Goal: Task Accomplishment & Management: Complete application form

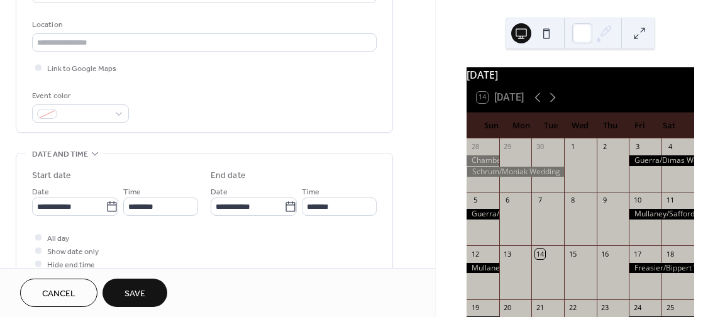
scroll to position [259, 0]
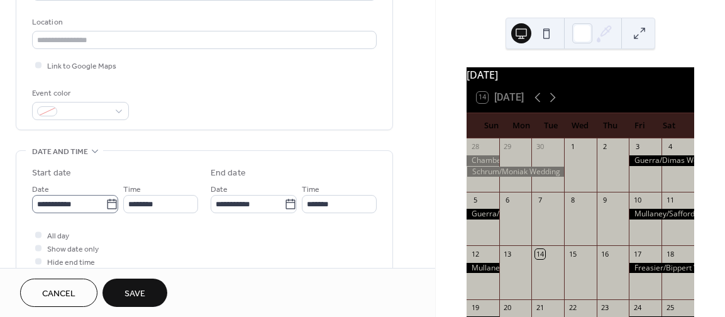
type input "**********"
click at [108, 204] on icon at bounding box center [112, 204] width 13 height 13
click at [106, 204] on input "**********" at bounding box center [69, 204] width 74 height 18
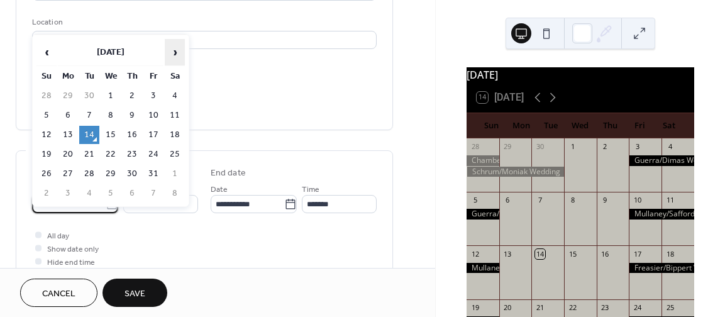
click at [175, 52] on span "›" at bounding box center [174, 52] width 19 height 25
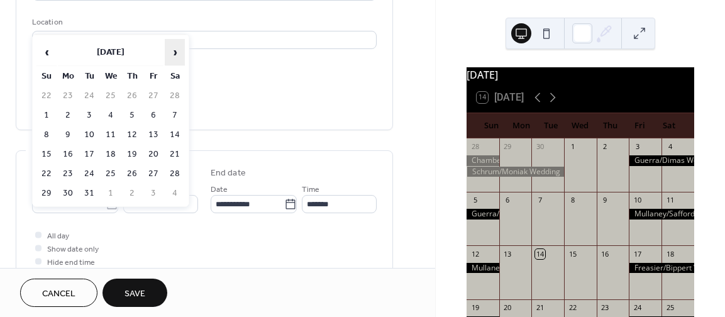
click at [175, 52] on span "›" at bounding box center [174, 52] width 19 height 25
click at [155, 96] on td "3" at bounding box center [153, 96] width 20 height 18
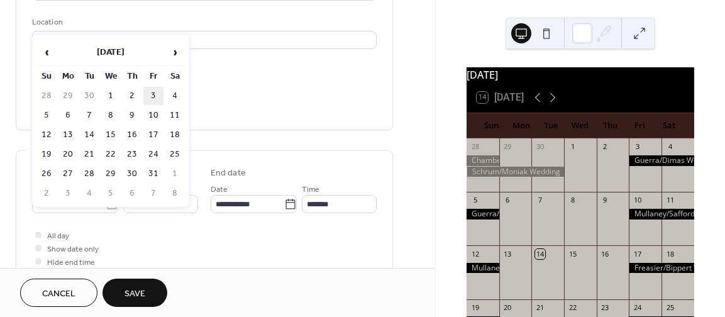
type input "**********"
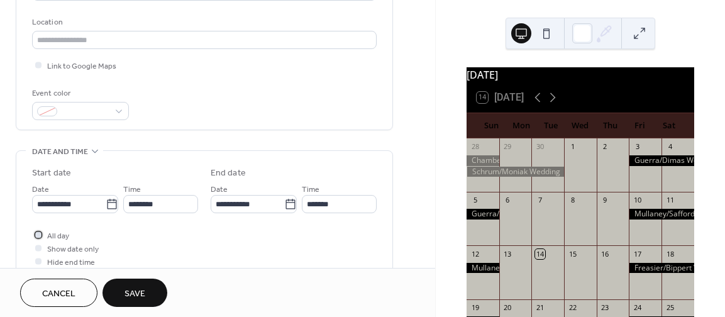
click at [40, 234] on div at bounding box center [38, 234] width 6 height 6
click at [287, 204] on icon at bounding box center [290, 204] width 13 height 13
click at [284, 204] on input "**********" at bounding box center [248, 204] width 74 height 18
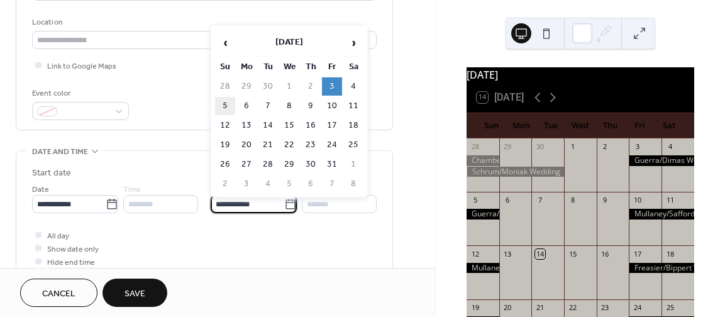
click at [228, 104] on td "5" at bounding box center [225, 106] width 20 height 18
type input "**********"
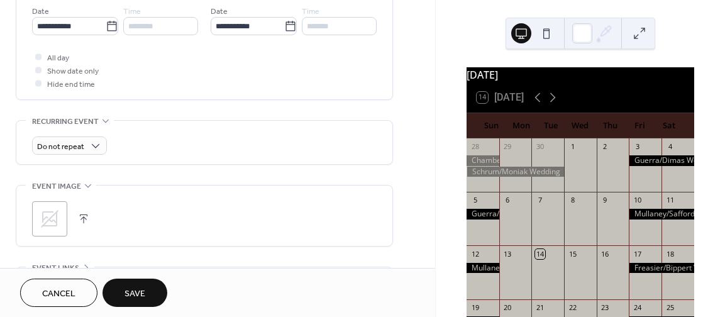
scroll to position [465, 0]
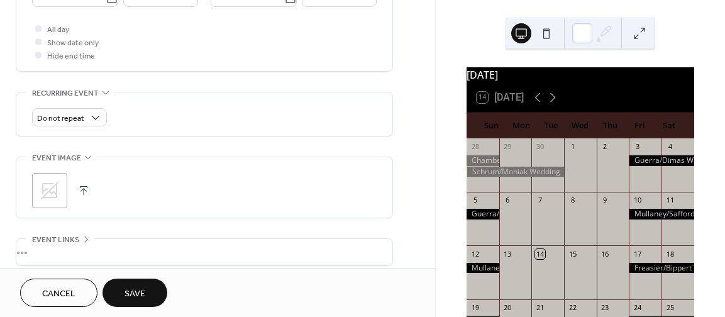
click at [139, 295] on span "Save" at bounding box center [134, 293] width 21 height 13
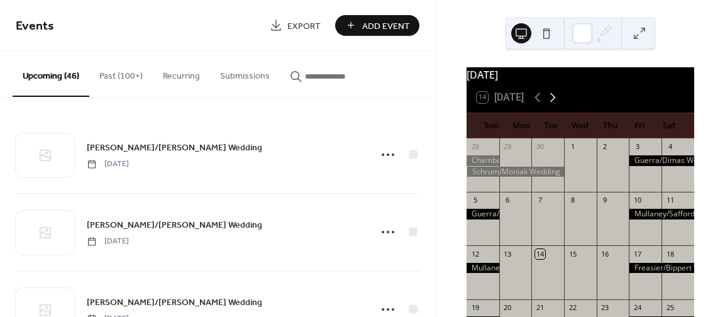
click at [554, 105] on icon at bounding box center [552, 97] width 15 height 15
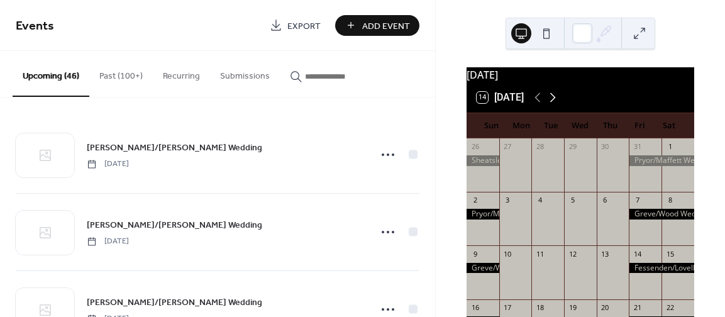
click at [554, 105] on icon at bounding box center [552, 97] width 15 height 15
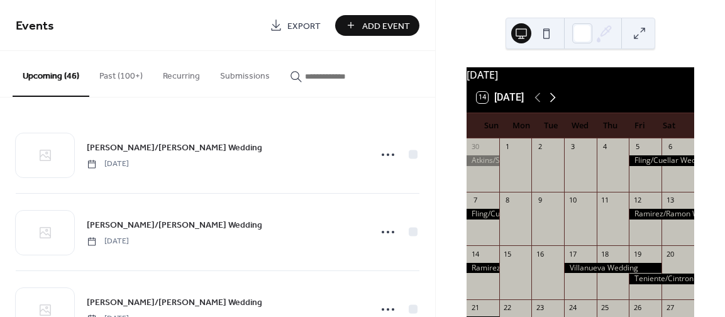
click at [554, 105] on icon at bounding box center [552, 97] width 15 height 15
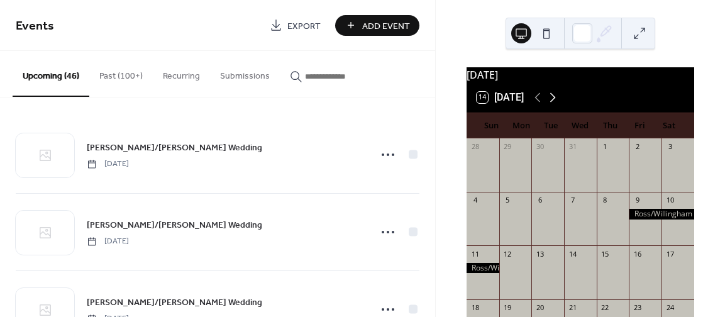
click at [554, 105] on icon at bounding box center [552, 97] width 15 height 15
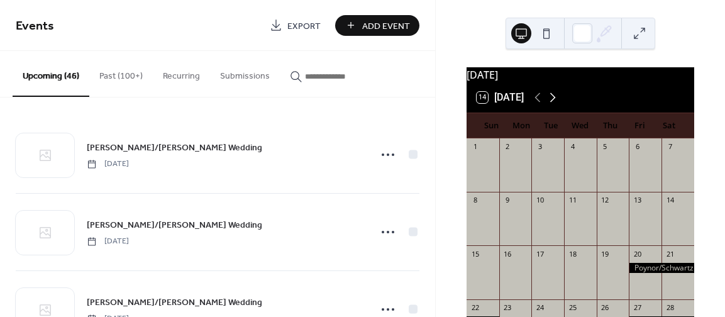
click at [554, 105] on icon at bounding box center [552, 97] width 15 height 15
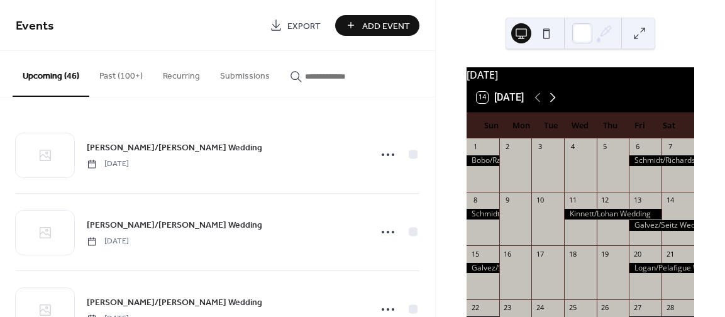
click at [554, 105] on icon at bounding box center [552, 97] width 15 height 15
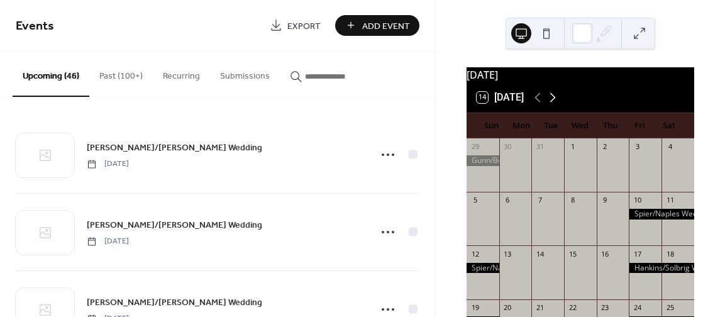
click at [554, 105] on icon at bounding box center [552, 97] width 15 height 15
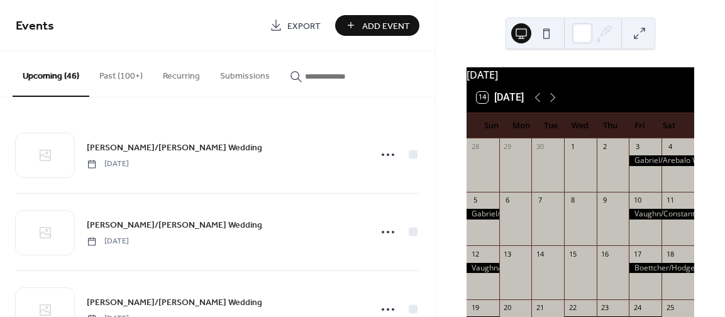
click at [391, 22] on span "Add Event" at bounding box center [386, 25] width 48 height 13
click at [390, 26] on div "Events Export Add Event Upcoming (46) Past (100+) Recurring Submissions [PERSON…" at bounding box center [217, 158] width 435 height 317
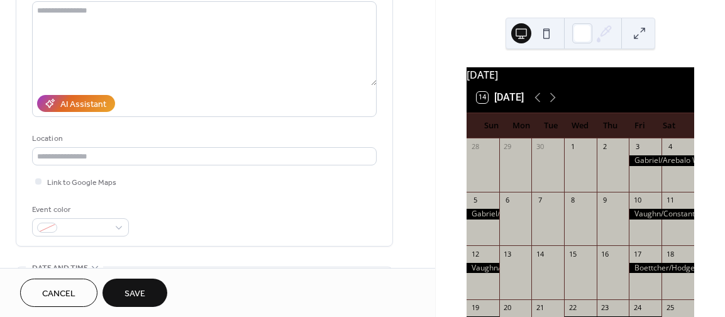
scroll to position [253, 0]
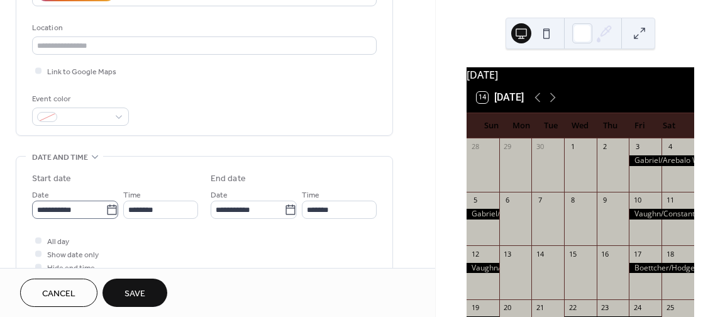
type input "**********"
click at [106, 207] on icon at bounding box center [112, 210] width 13 height 13
click at [106, 207] on input "**********" at bounding box center [69, 210] width 74 height 18
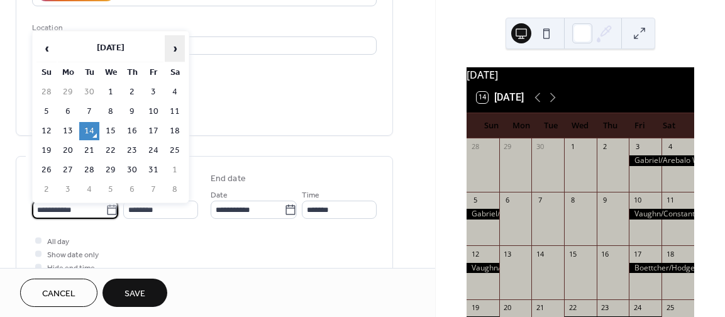
click at [177, 44] on span "›" at bounding box center [174, 48] width 19 height 25
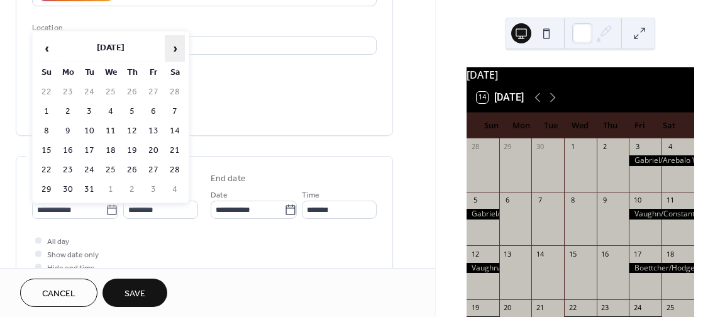
click at [177, 44] on span "›" at bounding box center [174, 48] width 19 height 25
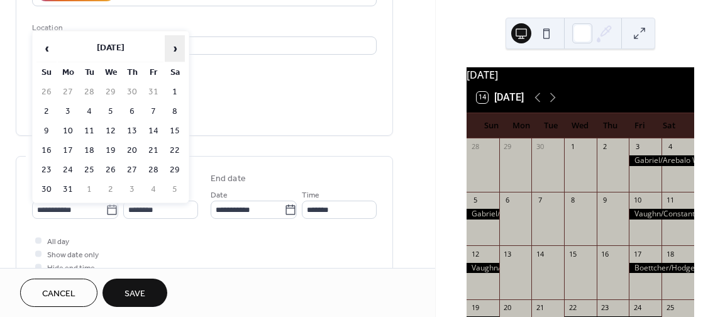
click at [177, 44] on span "›" at bounding box center [174, 48] width 19 height 25
click at [151, 164] on td "27" at bounding box center [153, 170] width 20 height 18
type input "**********"
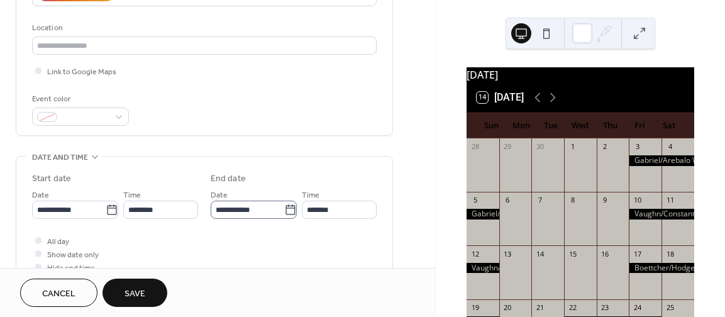
click at [287, 209] on icon at bounding box center [290, 210] width 13 height 13
click at [284, 209] on input "**********" at bounding box center [248, 210] width 74 height 18
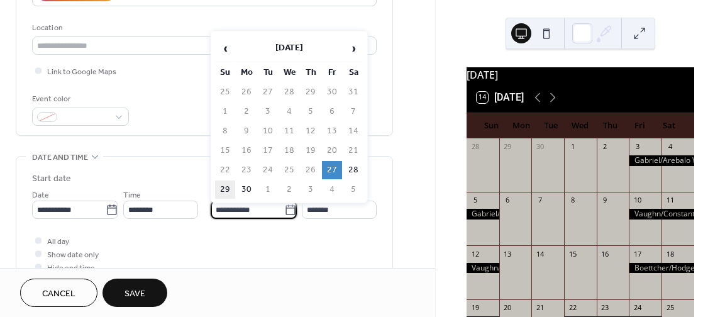
click at [227, 183] on td "29" at bounding box center [225, 189] width 20 height 18
type input "**********"
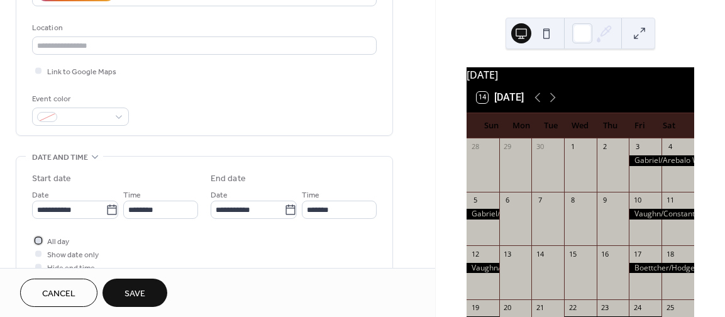
click at [36, 241] on div at bounding box center [38, 240] width 6 height 6
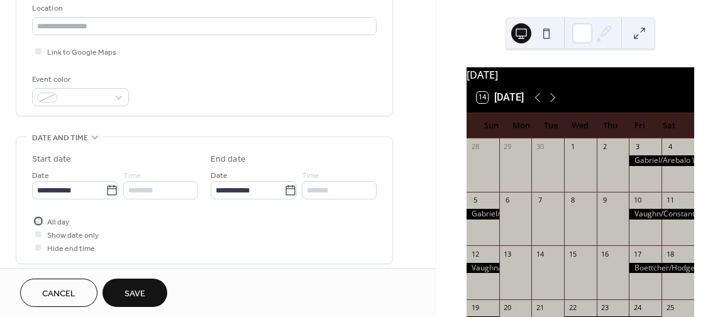
scroll to position [292, 0]
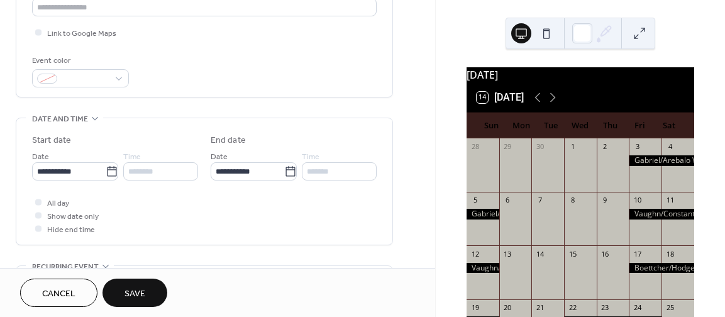
click at [141, 292] on span "Save" at bounding box center [134, 293] width 21 height 13
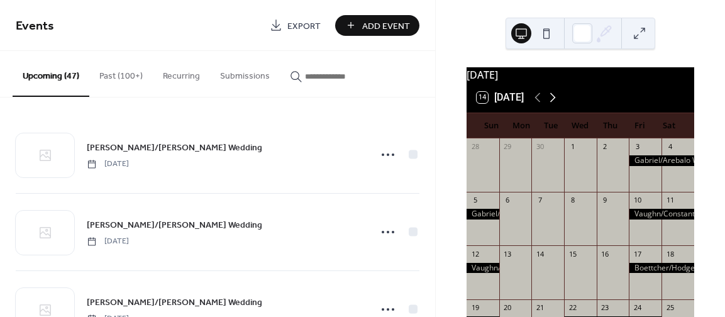
click at [554, 102] on icon at bounding box center [553, 97] width 6 height 9
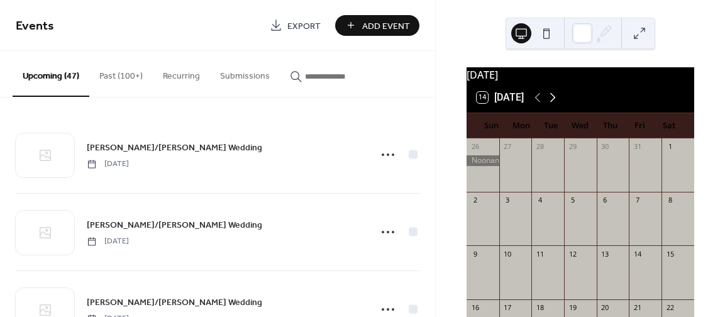
click at [554, 102] on icon at bounding box center [553, 97] width 6 height 9
click at [554, 102] on icon at bounding box center [552, 97] width 15 height 15
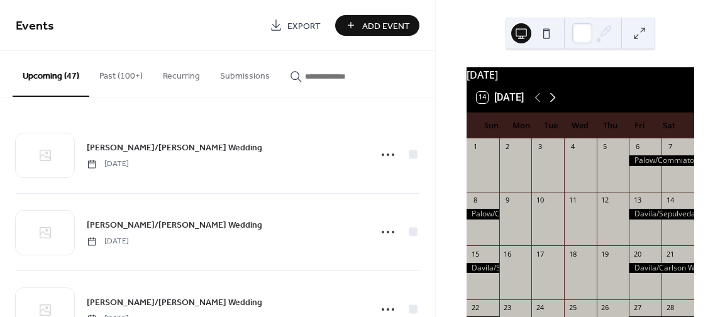
click at [554, 102] on icon at bounding box center [553, 97] width 6 height 9
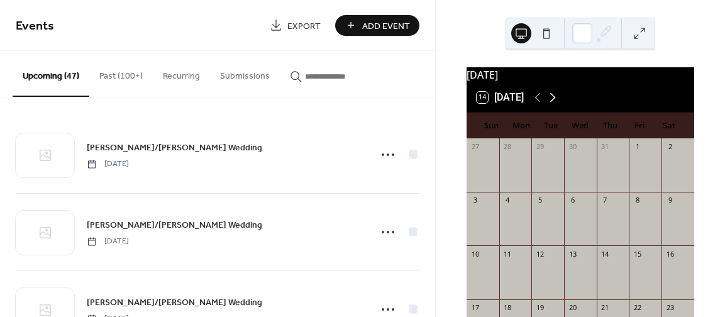
click at [554, 102] on icon at bounding box center [553, 97] width 6 height 9
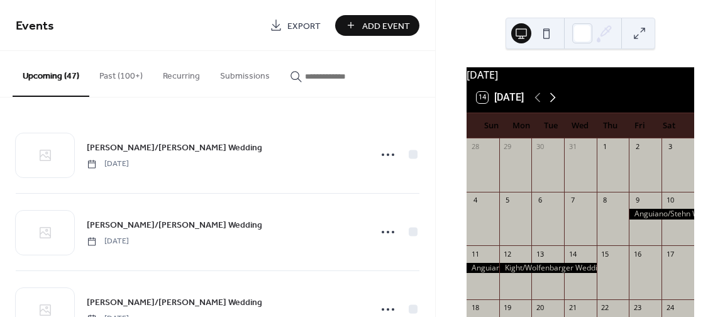
click at [554, 102] on icon at bounding box center [553, 97] width 6 height 9
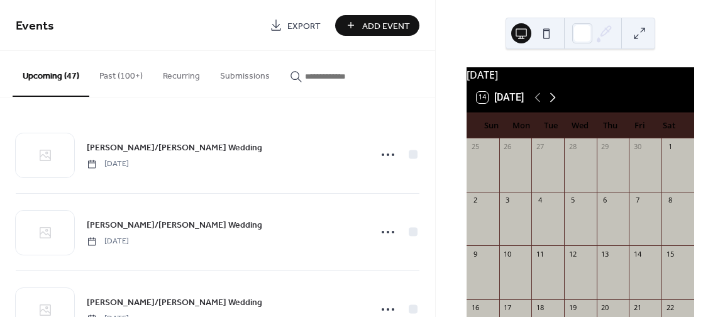
click at [554, 102] on icon at bounding box center [553, 97] width 6 height 9
click at [536, 103] on icon at bounding box center [537, 97] width 15 height 15
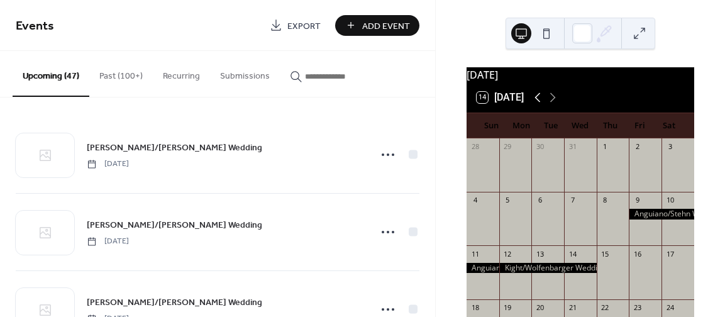
click at [536, 103] on icon at bounding box center [537, 97] width 15 height 15
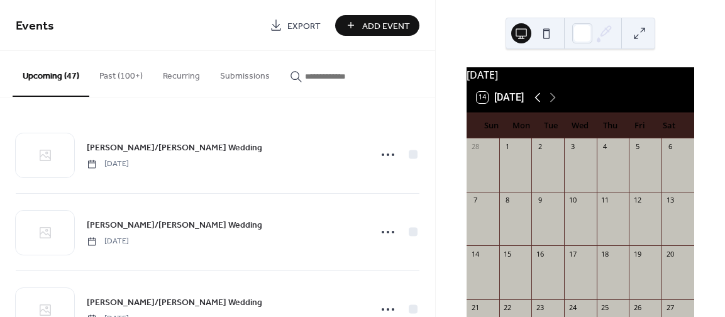
click at [536, 103] on icon at bounding box center [537, 97] width 15 height 15
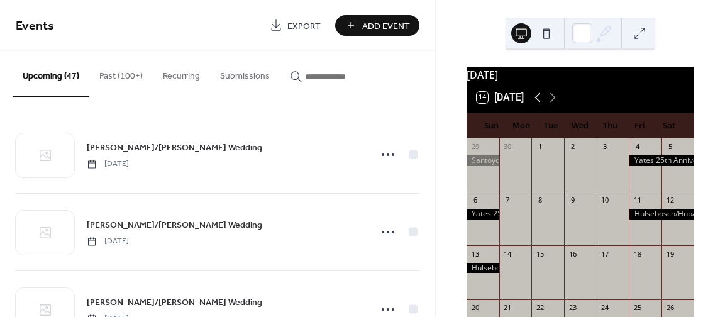
click at [536, 103] on icon at bounding box center [537, 97] width 15 height 15
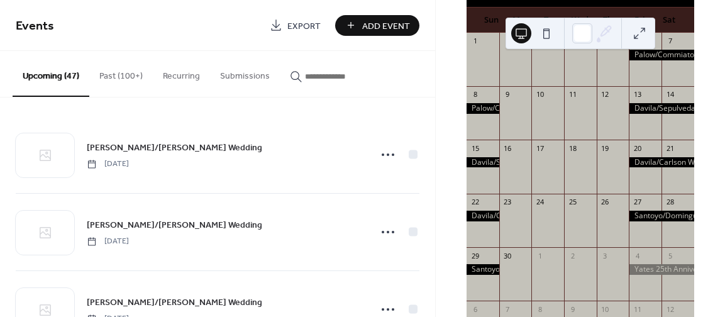
scroll to position [111, 0]
